Goal: Obtain resource: Obtain resource

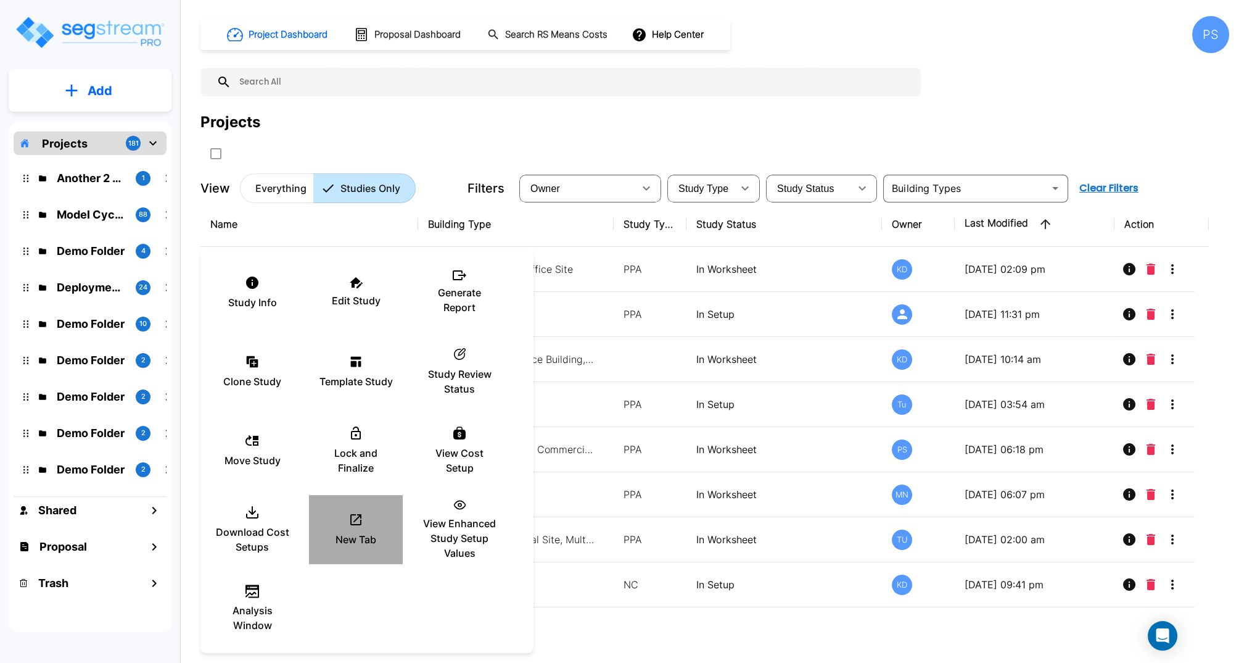
click at [354, 513] on icon at bounding box center [356, 519] width 15 height 15
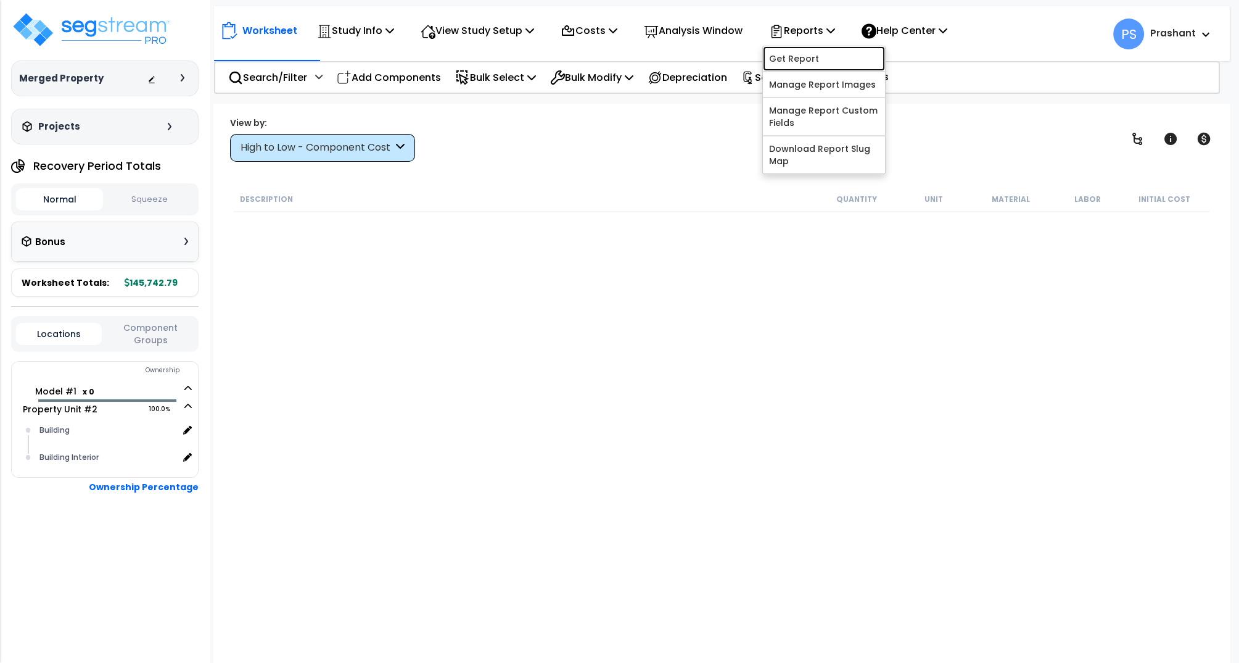
click at [816, 49] on link "Get Report" at bounding box center [824, 58] width 122 height 25
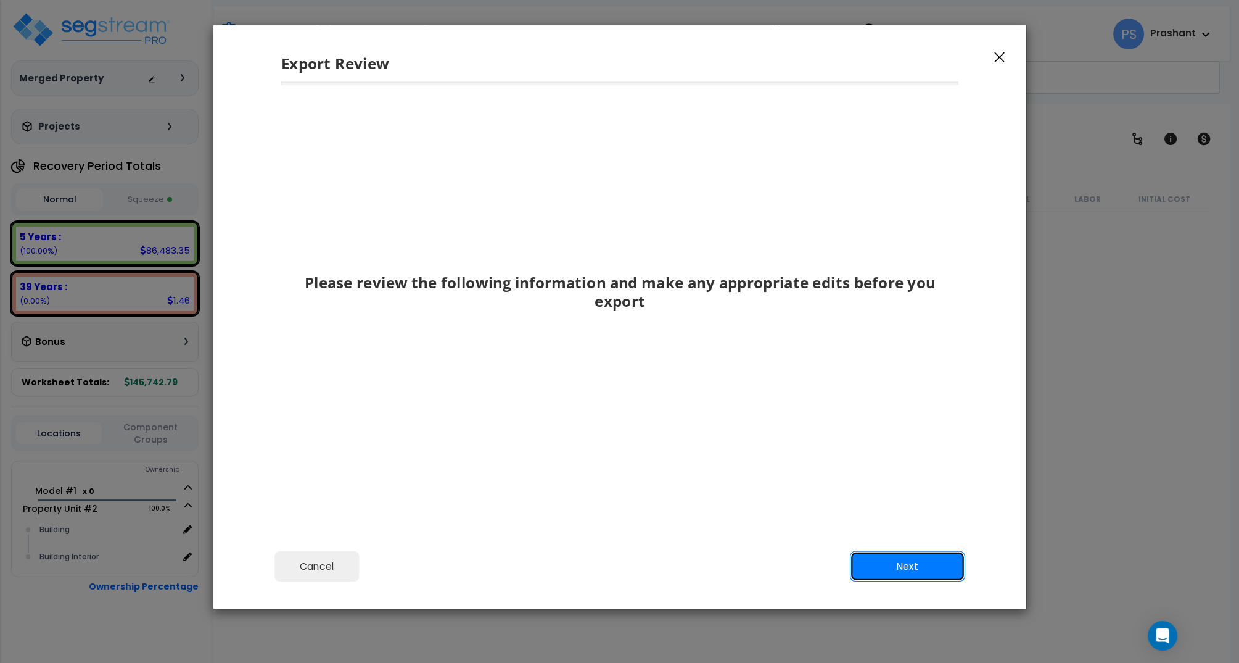
click at [881, 563] on button "Next" at bounding box center [907, 566] width 115 height 31
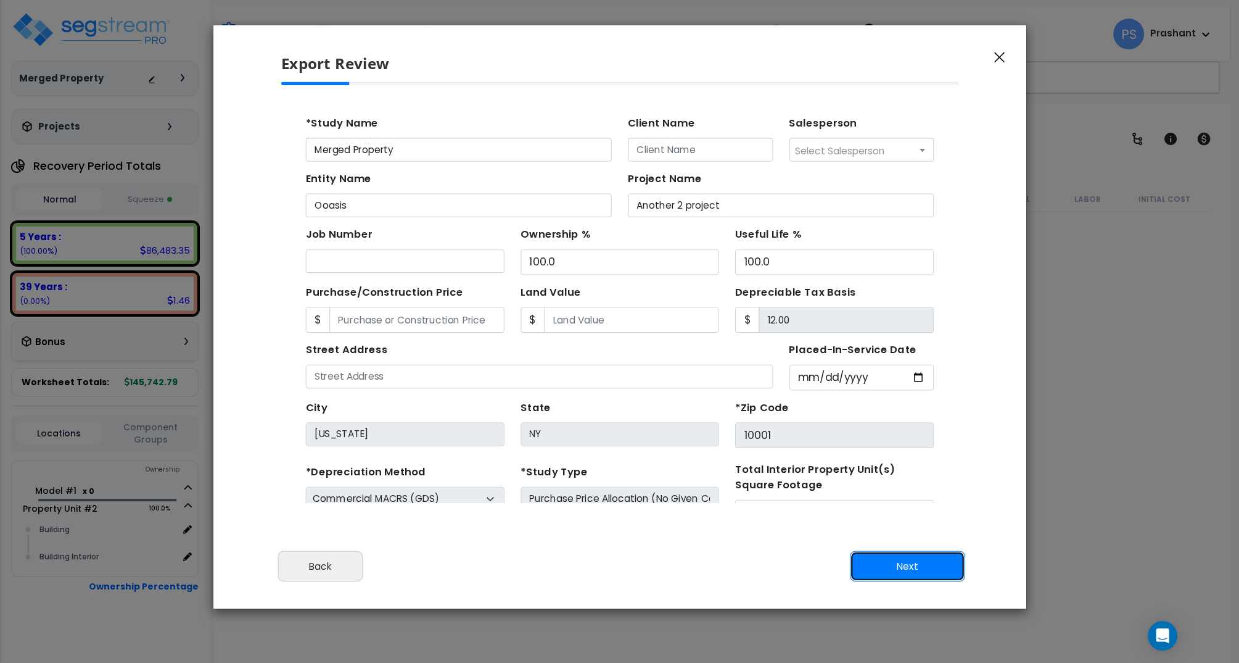
click at [881, 563] on button "Next" at bounding box center [907, 566] width 115 height 31
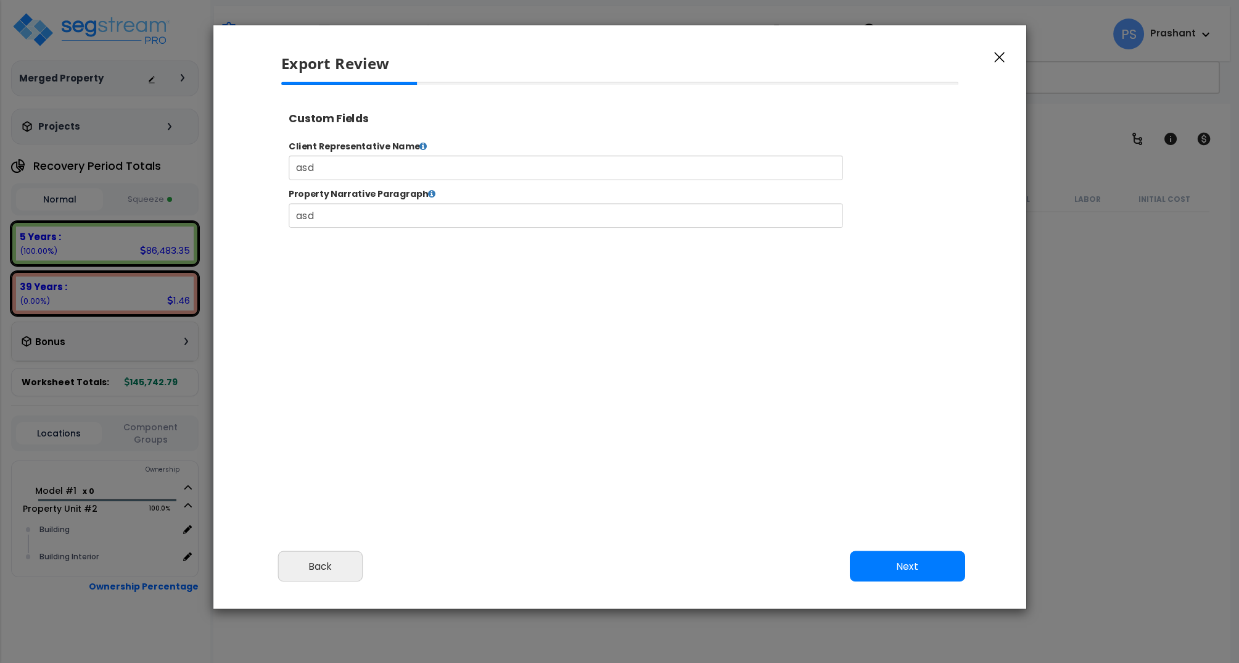
click at [675, 303] on div at bounding box center [620, 251] width 698 height 339
click at [894, 556] on button "Next" at bounding box center [907, 566] width 115 height 31
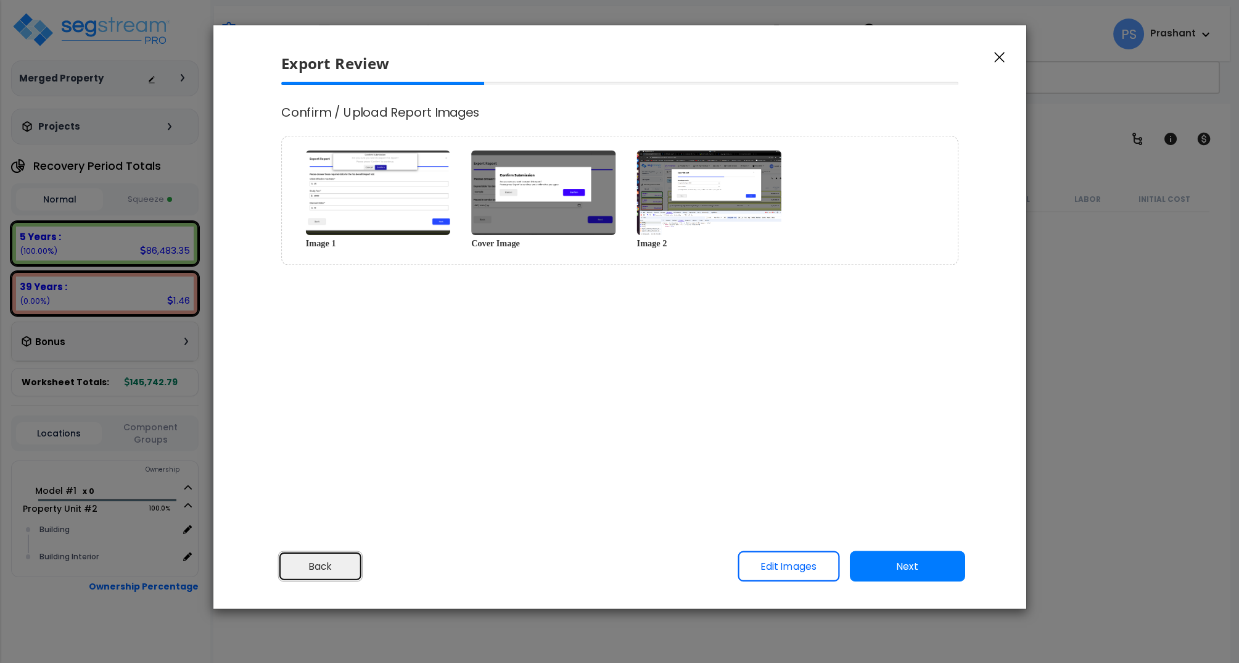
click at [324, 554] on button "Back" at bounding box center [320, 566] width 85 height 31
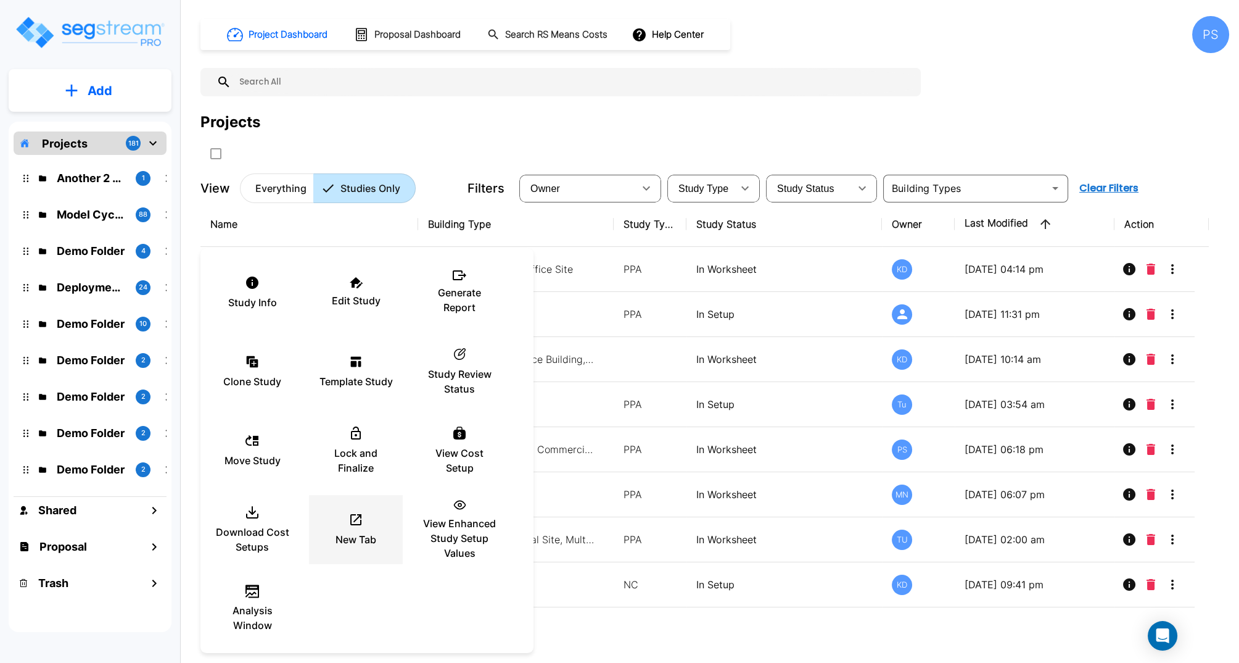
click at [343, 536] on p "New Tab" at bounding box center [356, 539] width 41 height 15
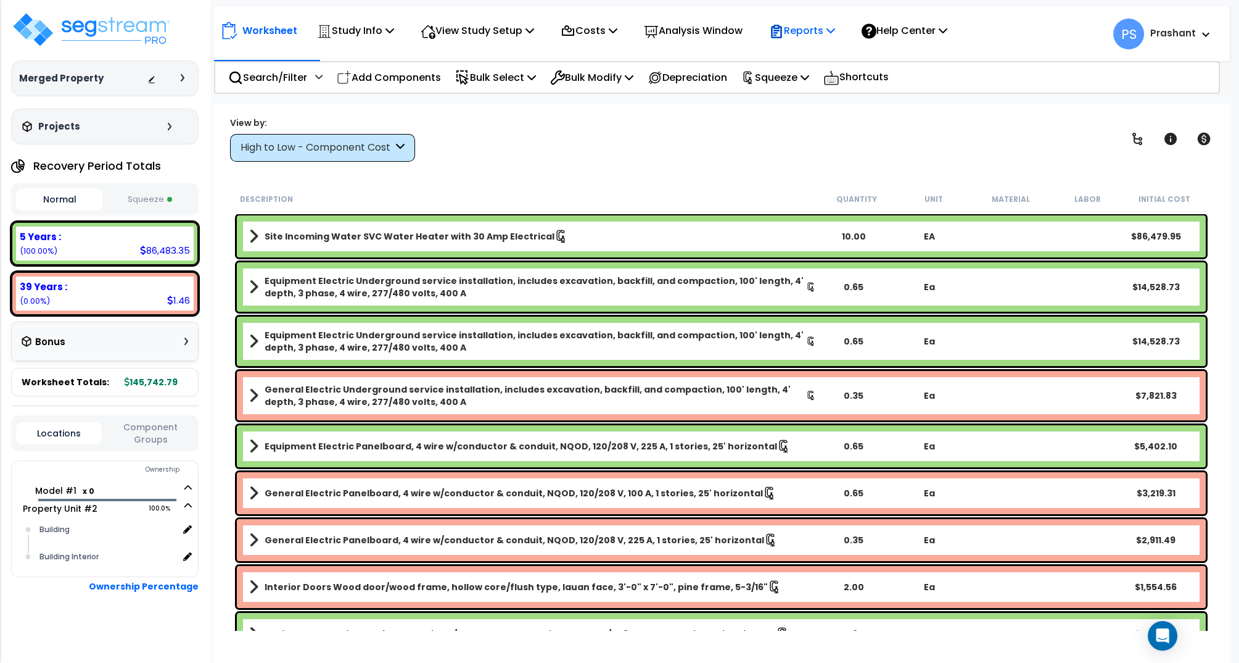
click at [816, 35] on p "Reports" at bounding box center [802, 30] width 66 height 17
click at [817, 53] on link "Get Report" at bounding box center [824, 58] width 122 height 25
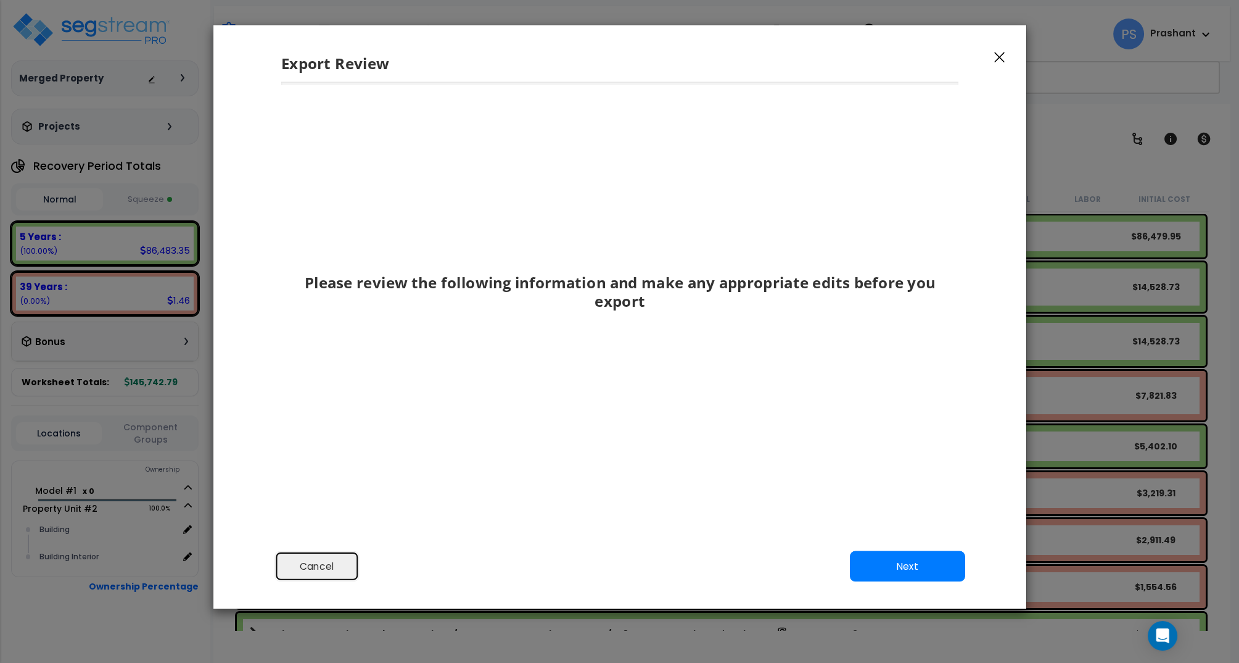
click at [320, 575] on button "Cancel" at bounding box center [317, 566] width 85 height 31
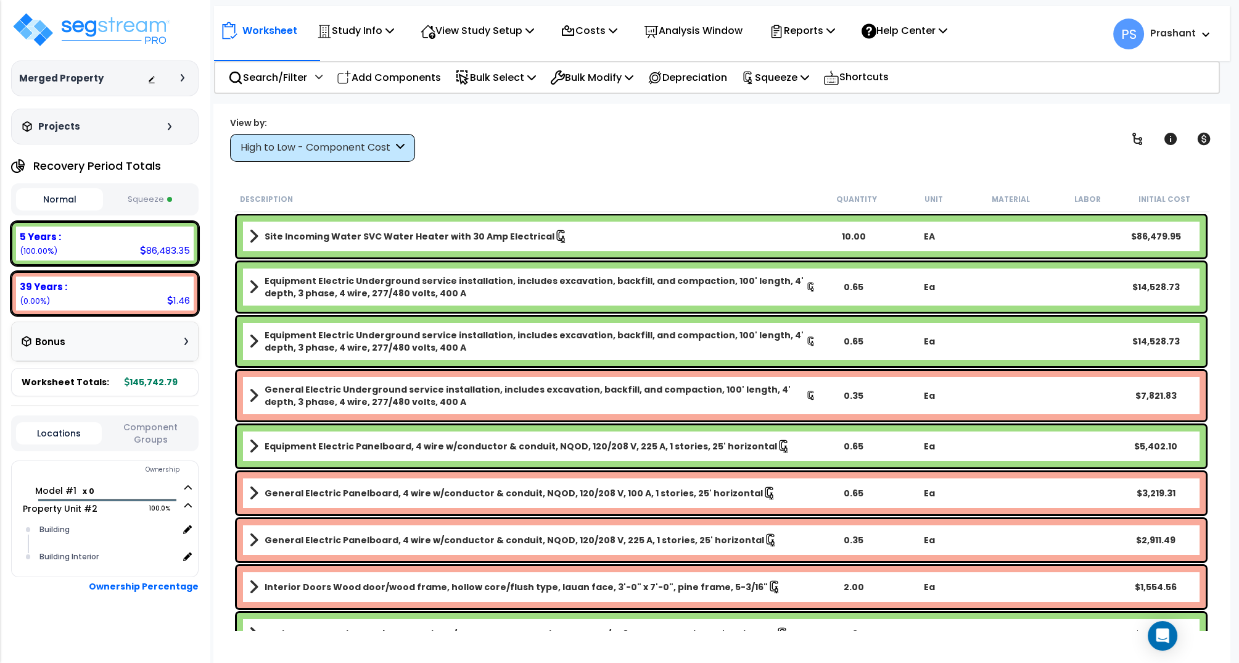
scroll to position [54, 0]
click at [189, 487] on icon at bounding box center [187, 487] width 7 height 9
click at [65, 488] on link "Model #1 x 0" at bounding box center [113, 490] width 157 height 15
click at [57, 496] on link "Model #1 x 0" at bounding box center [113, 490] width 157 height 15
click at [184, 501] on span "Property Unit #2 100.0%" at bounding box center [115, 508] width 154 height 15
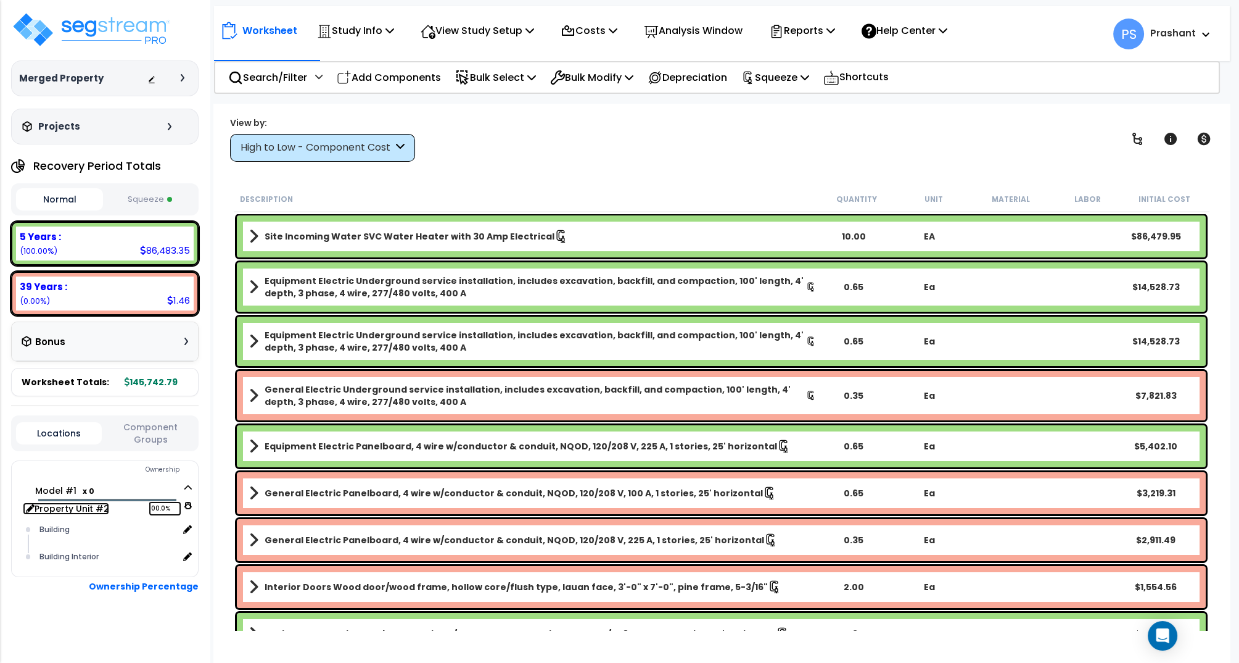
click at [188, 501] on icon at bounding box center [187, 505] width 7 height 9
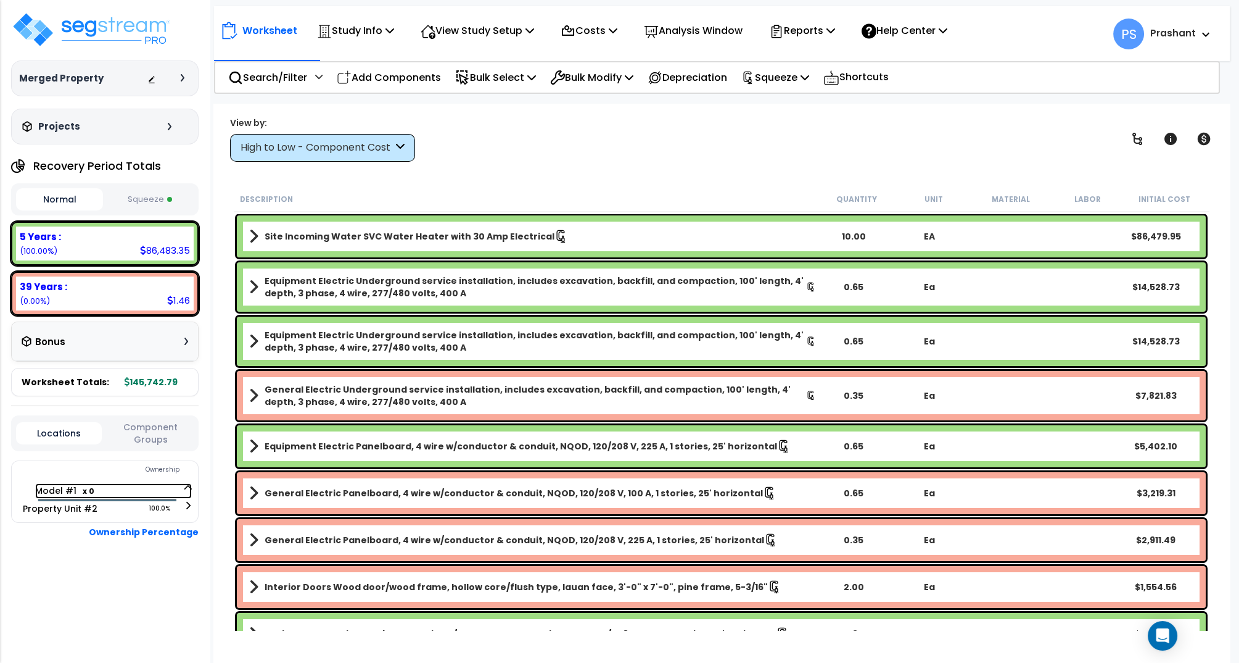
click at [188, 483] on icon at bounding box center [187, 487] width 7 height 9
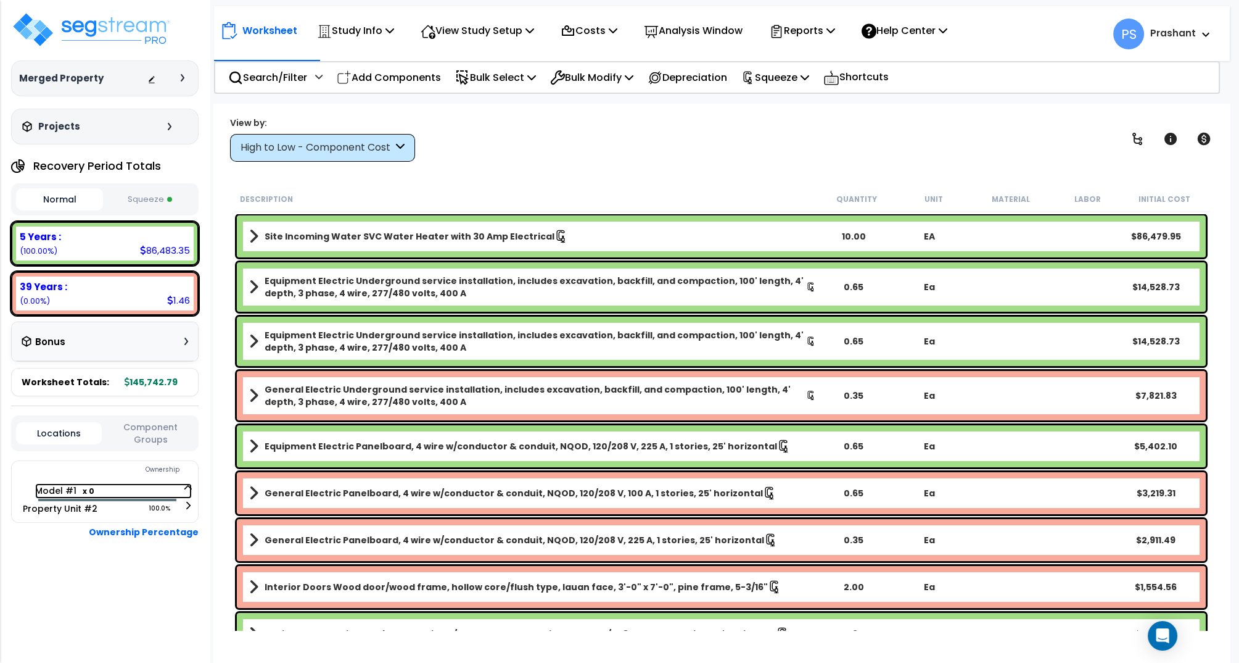
click at [188, 483] on icon at bounding box center [187, 487] width 7 height 9
click at [820, 31] on p "Reports" at bounding box center [802, 30] width 66 height 17
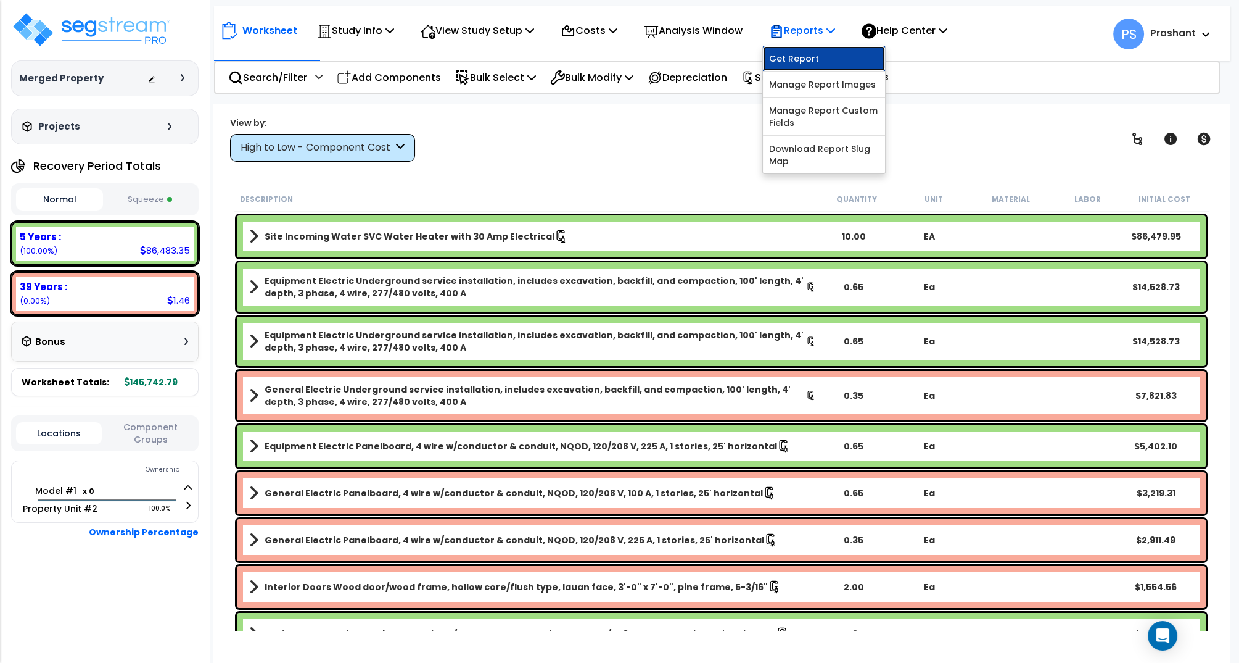
click at [811, 57] on link "Get Report" at bounding box center [824, 58] width 122 height 25
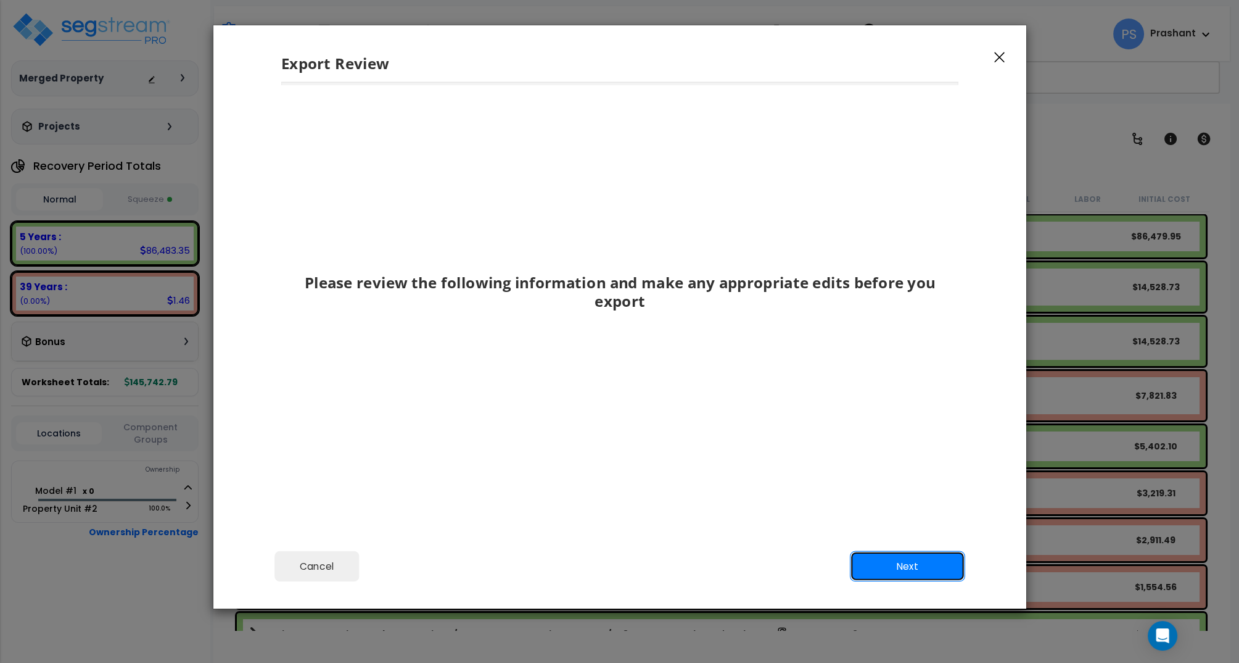
click at [866, 560] on button "Next" at bounding box center [907, 566] width 115 height 31
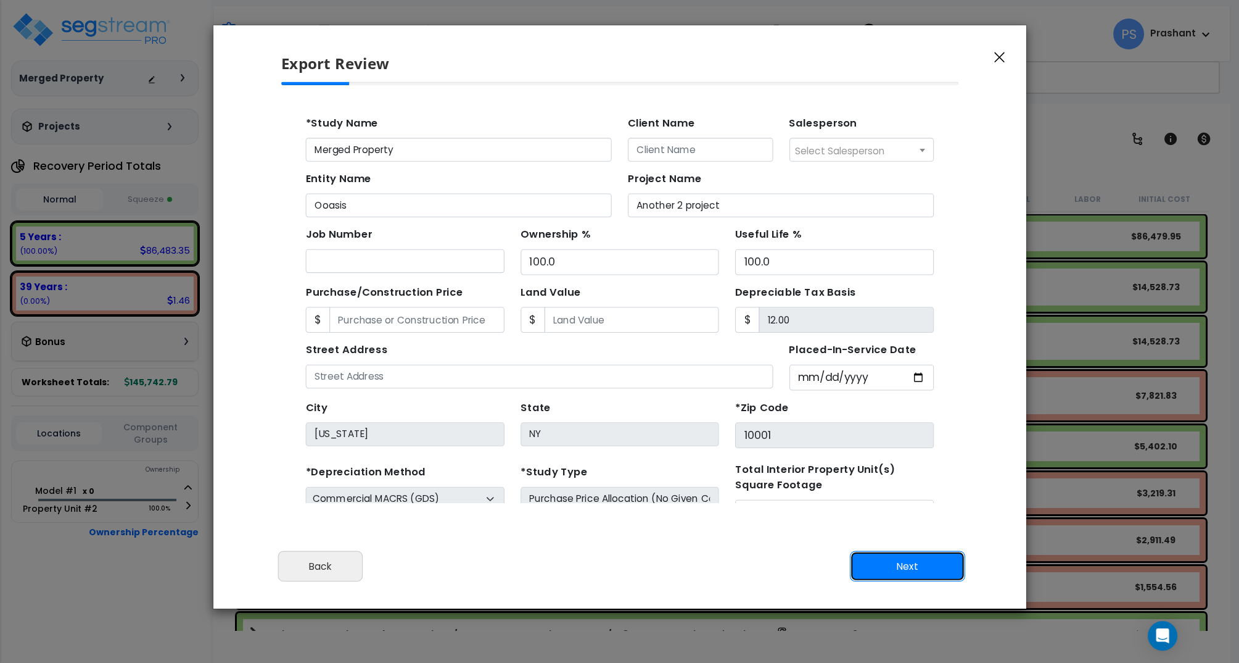
scroll to position [0, 0]
click at [866, 560] on button "Next" at bounding box center [907, 566] width 115 height 31
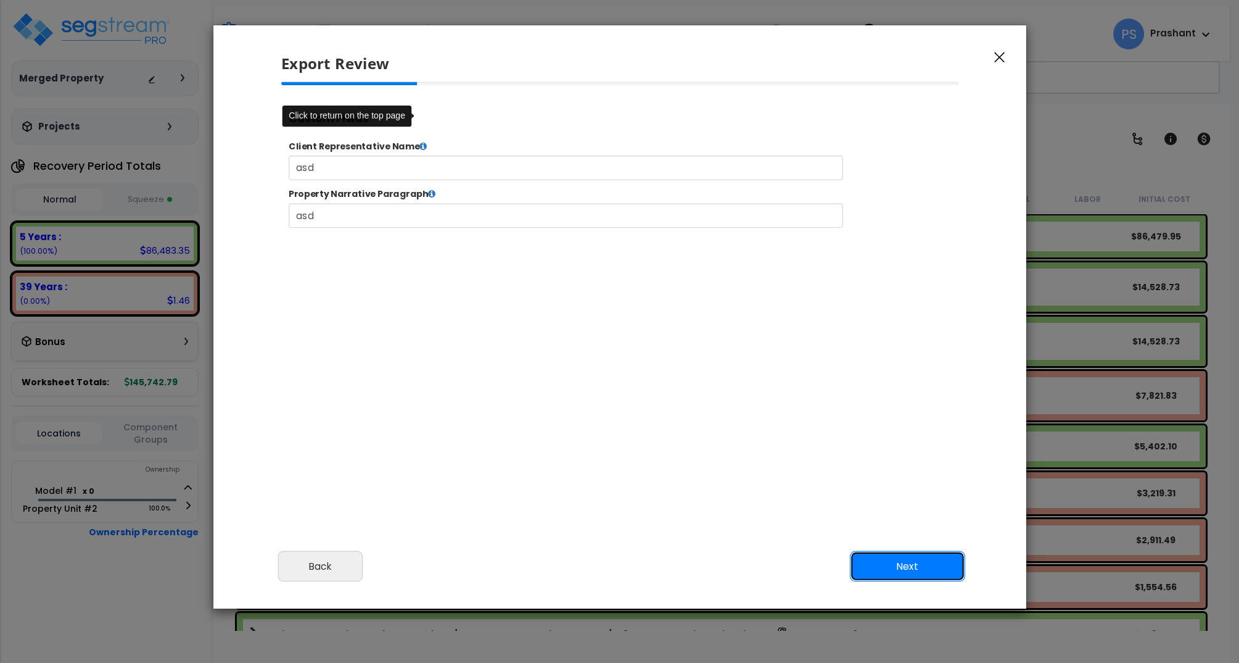
click at [888, 571] on button "Next" at bounding box center [907, 566] width 115 height 31
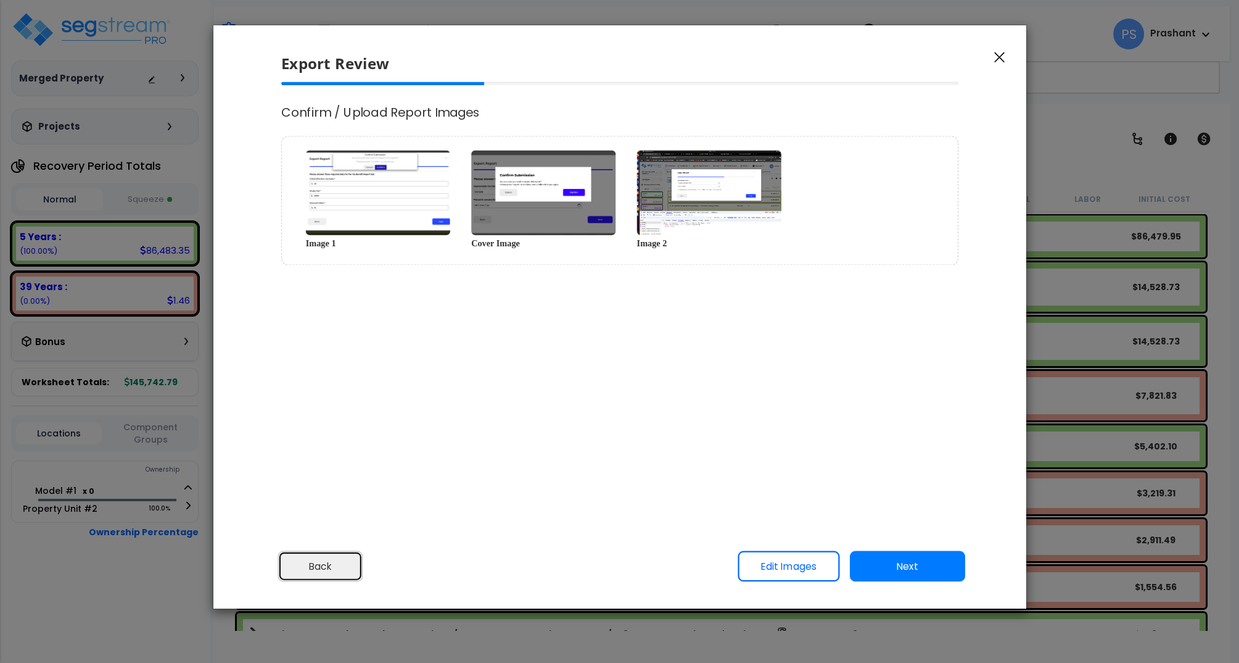
click at [337, 563] on button "Back" at bounding box center [320, 566] width 85 height 31
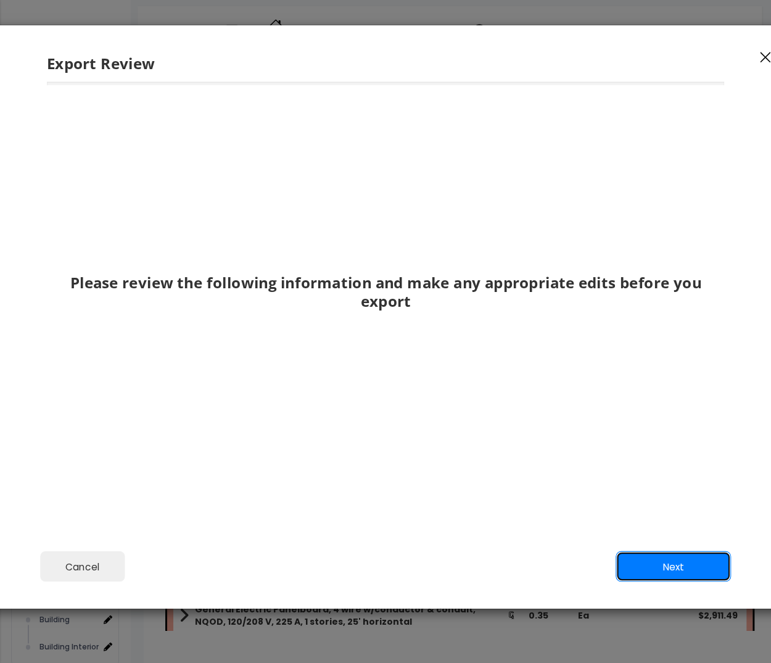
click at [685, 573] on button "Next" at bounding box center [673, 566] width 115 height 31
